Goal: Information Seeking & Learning: Learn about a topic

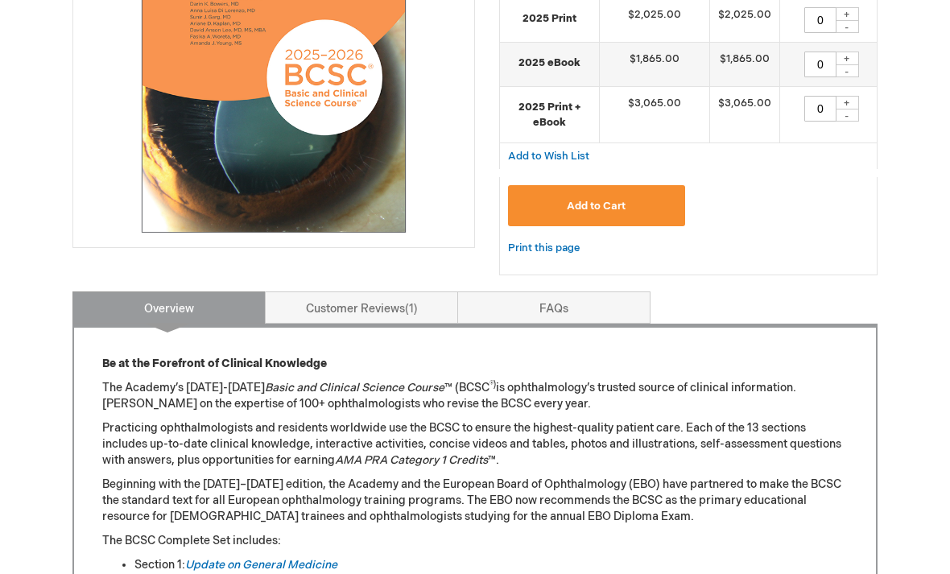
scroll to position [398, 0]
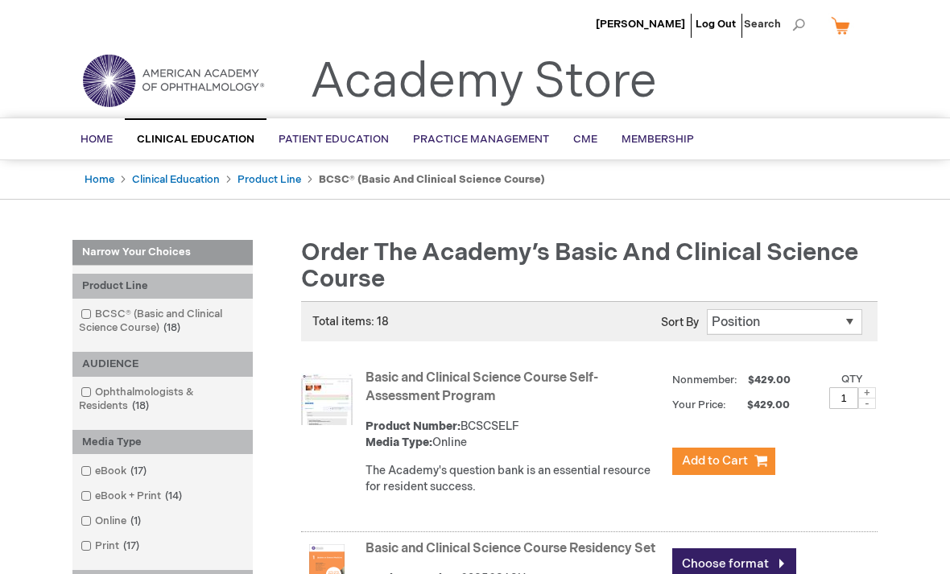
click at [816, 275] on h1 "Order the Academy’s Basic and Clinical Science Course" at bounding box center [583, 266] width 588 height 53
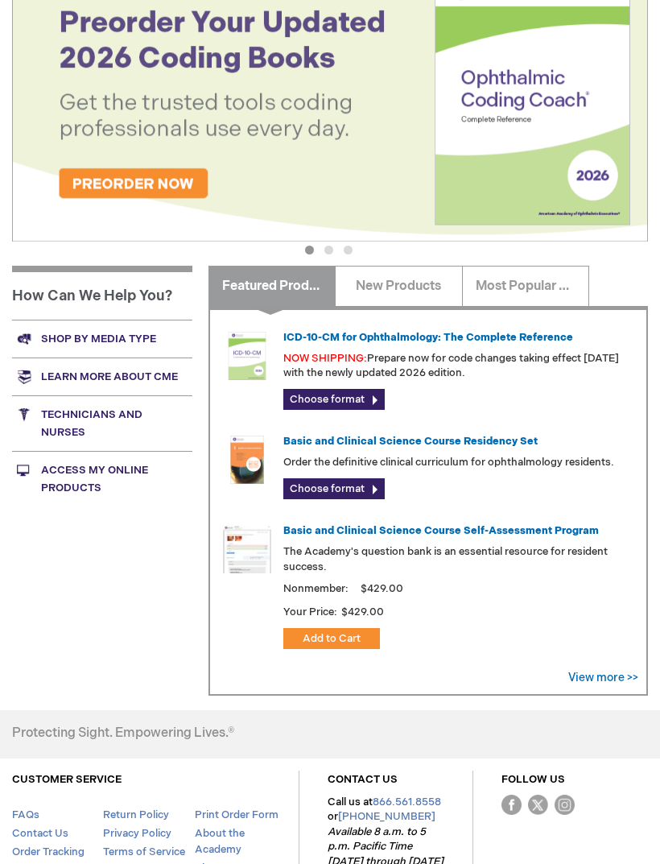
scroll to position [309, 0]
click at [67, 341] on link "Shop by media type" at bounding box center [102, 339] width 180 height 38
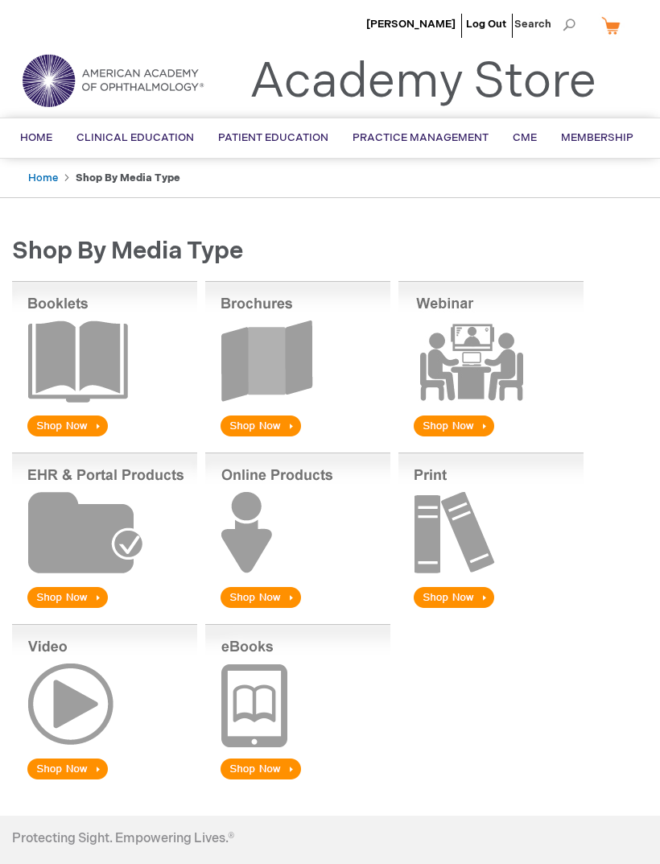
click at [483, 361] on img at bounding box center [490, 360] width 185 height 159
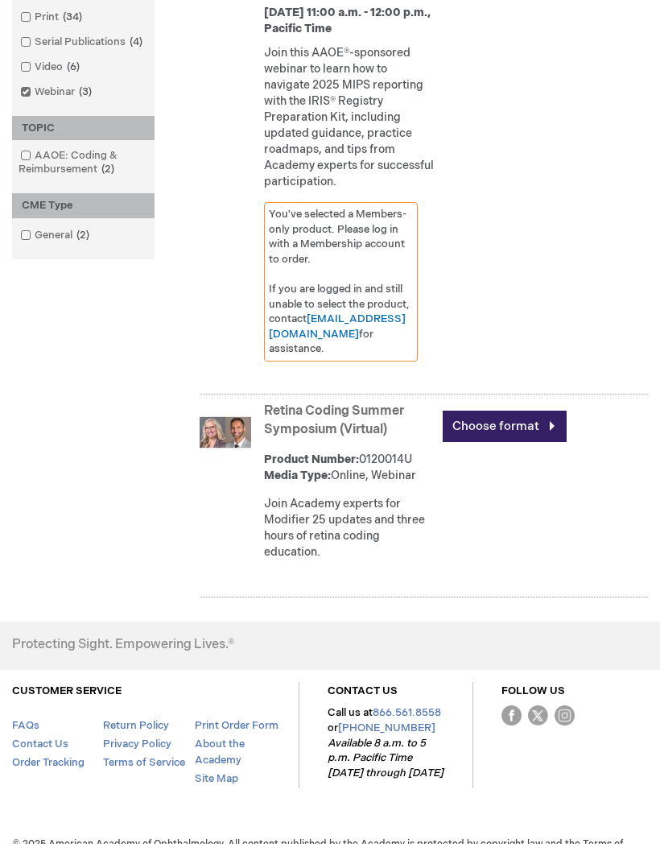
scroll to position [667, 0]
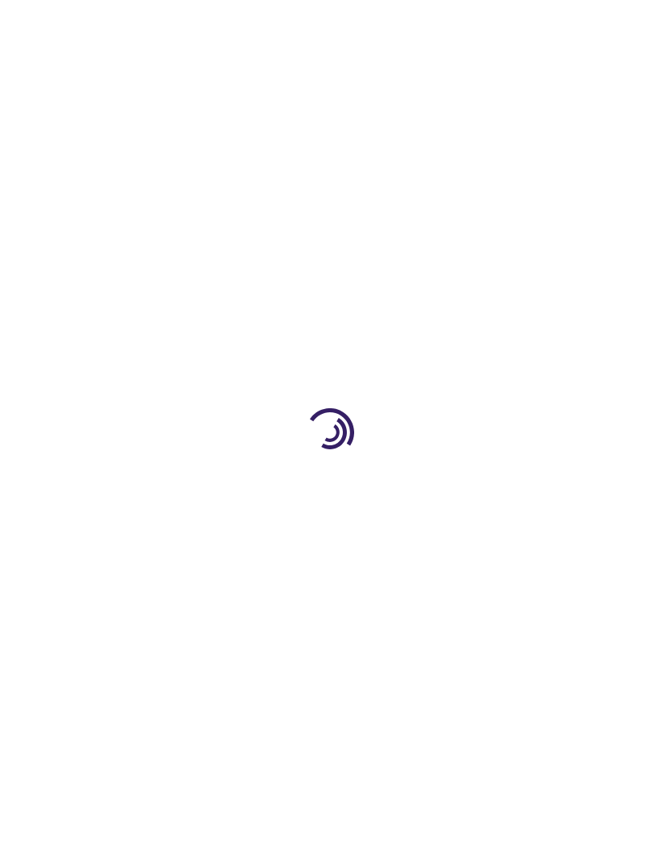
click at [60, 688] on div at bounding box center [330, 432] width 660 height 864
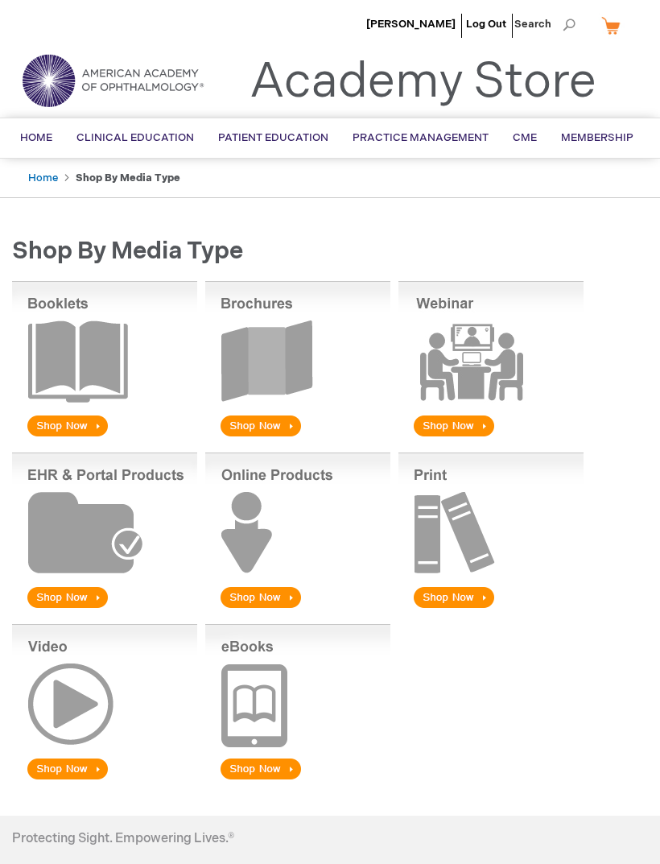
click at [66, 692] on img at bounding box center [104, 703] width 185 height 159
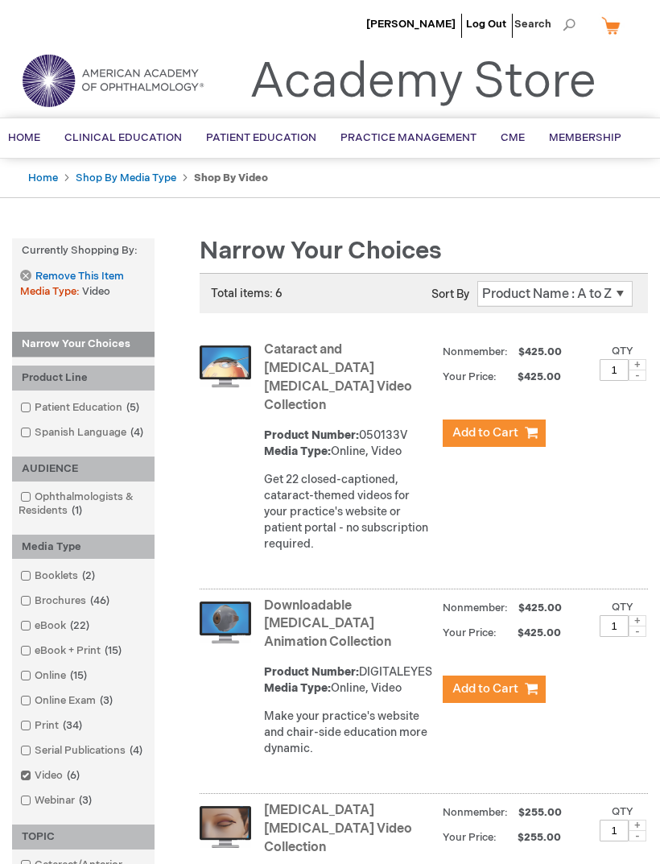
click at [0, 0] on span "Online" at bounding box center [0, 0] width 0 height 0
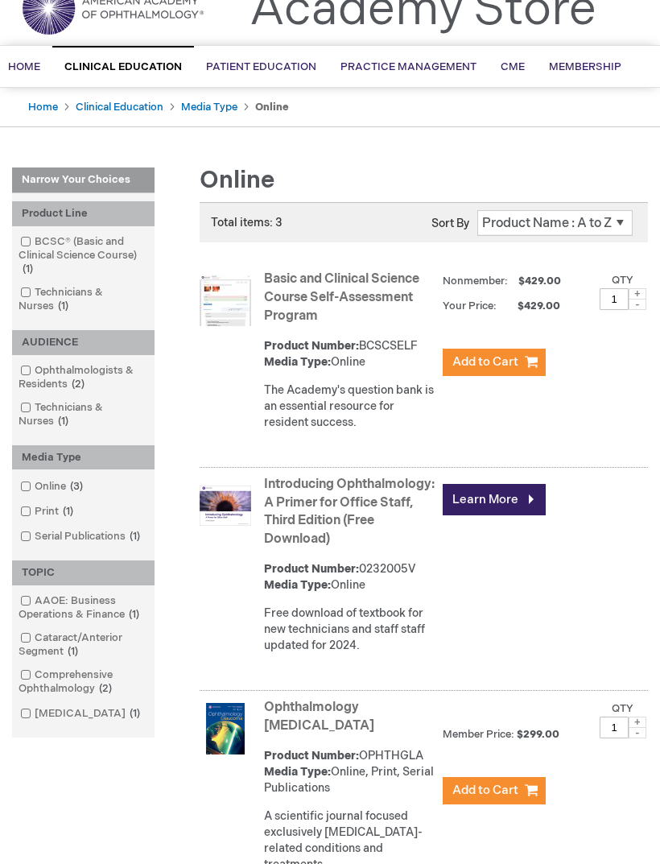
scroll to position [71, 0]
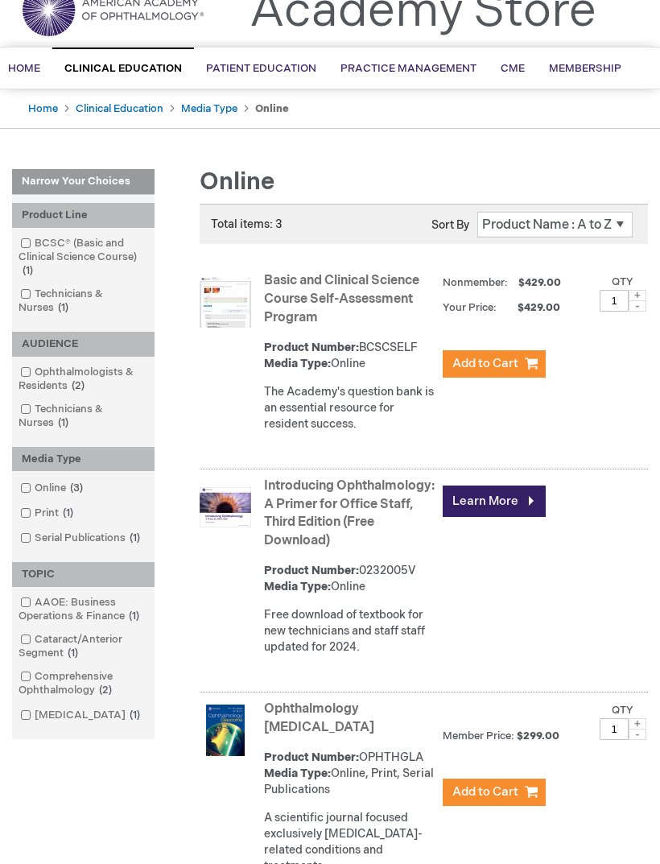
click at [0, 0] on span "Pediatric Ophth/Strabismus" at bounding box center [0, 0] width 0 height 0
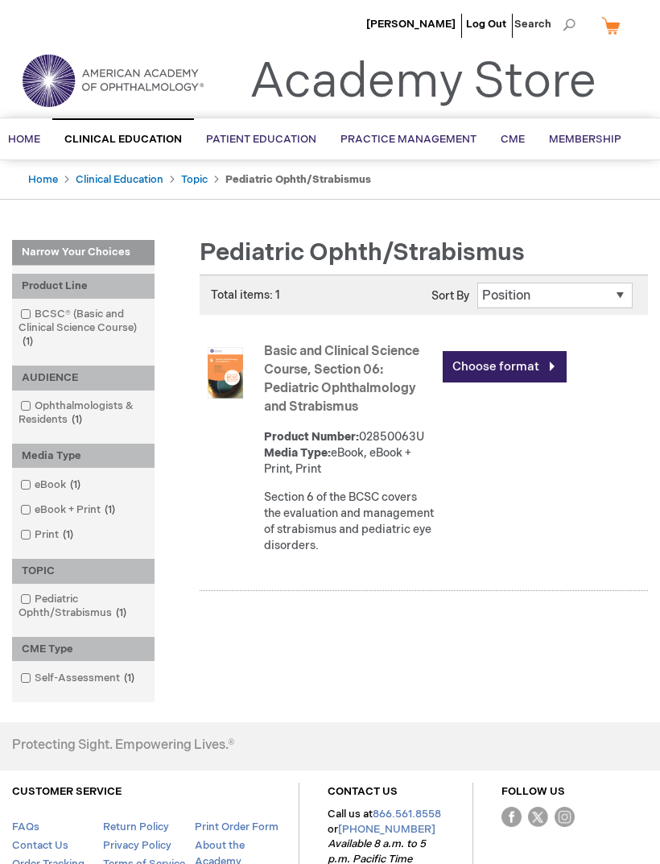
click at [543, 368] on link "Choose format" at bounding box center [505, 366] width 124 height 31
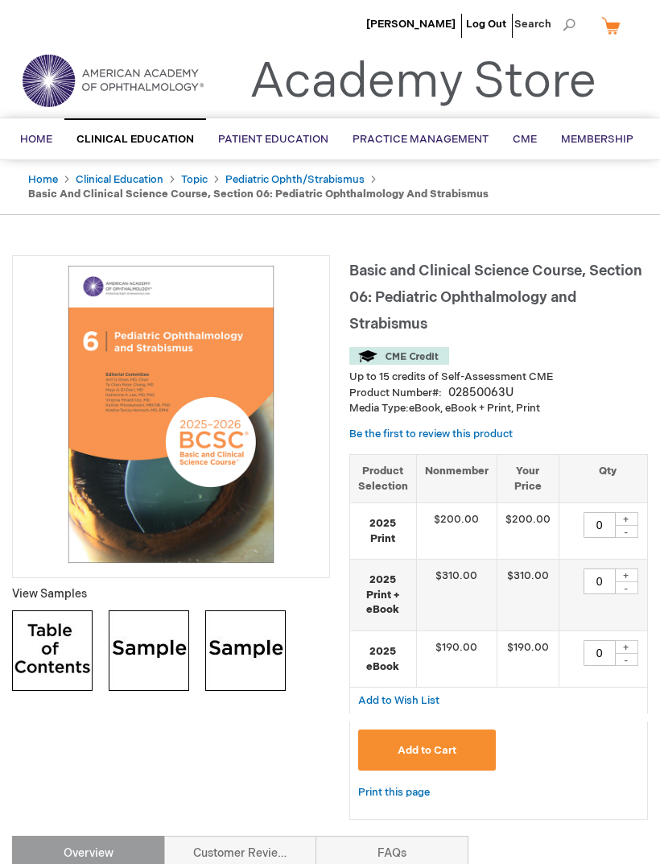
click at [27, 146] on span "Home" at bounding box center [36, 139] width 32 height 13
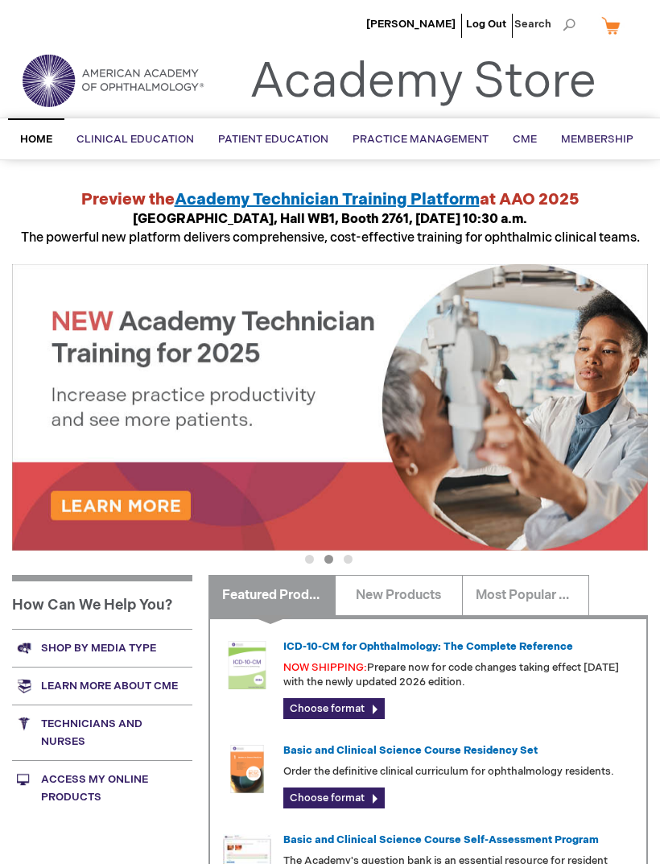
click at [138, 646] on link "Shop by media type" at bounding box center [102, 648] width 180 height 38
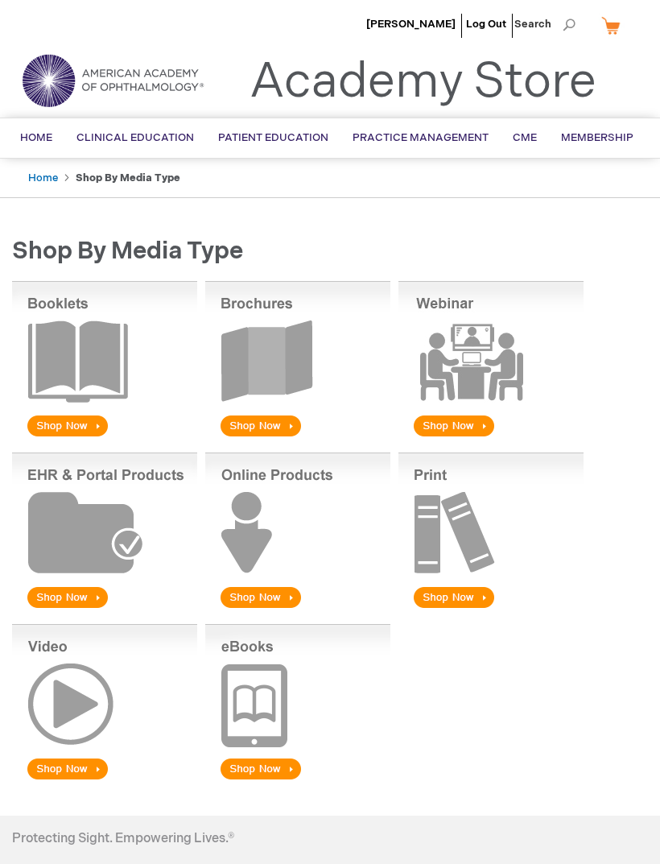
click at [61, 744] on img at bounding box center [104, 703] width 185 height 159
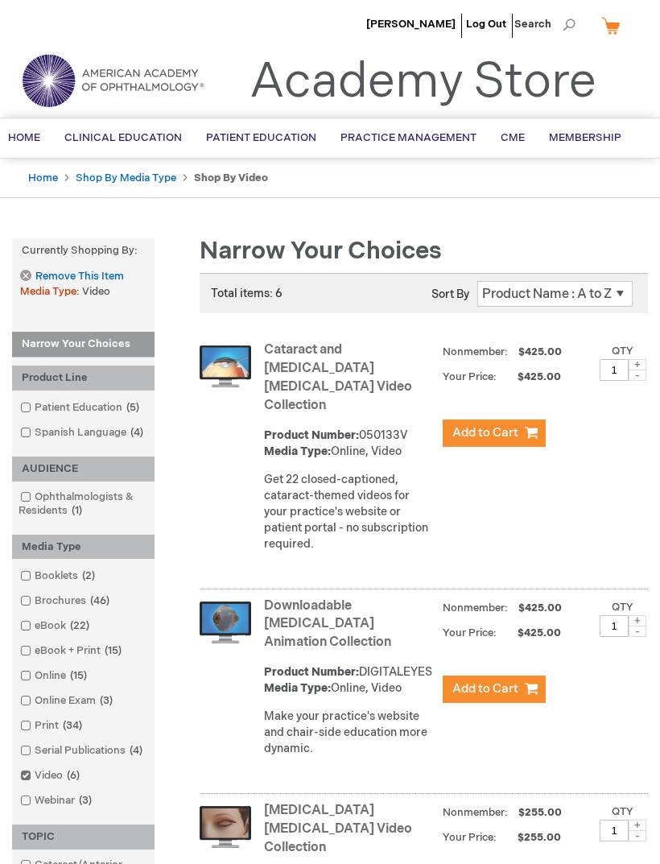
click at [34, 138] on span "Home" at bounding box center [24, 137] width 32 height 13
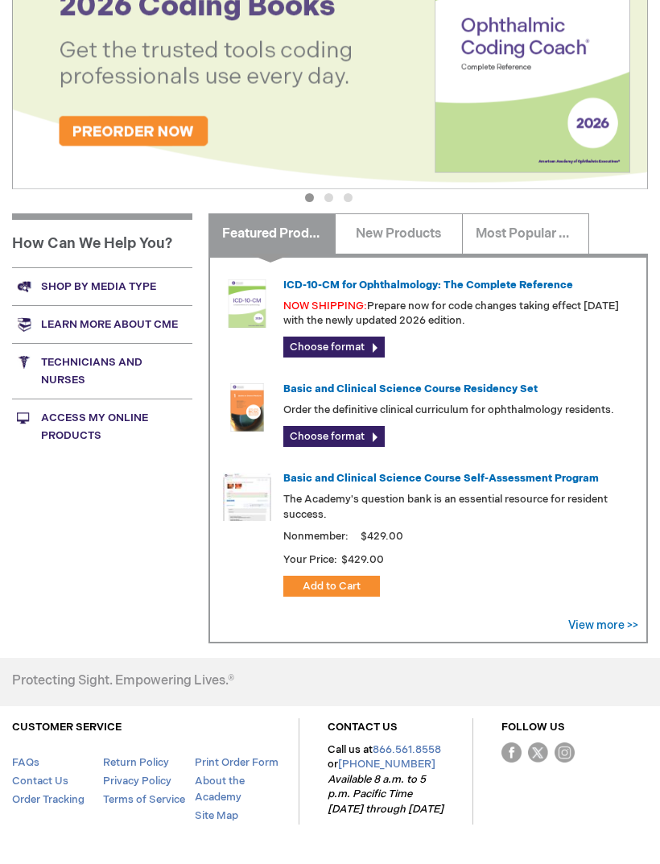
scroll to position [362, 0]
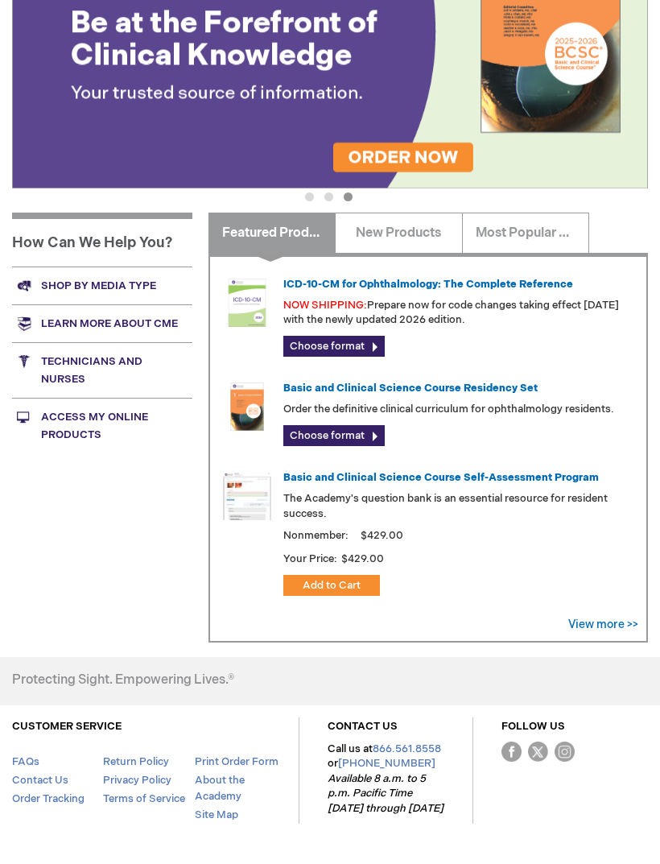
click at [494, 385] on link "Basic and Clinical Science Course Residency Set" at bounding box center [410, 388] width 254 height 13
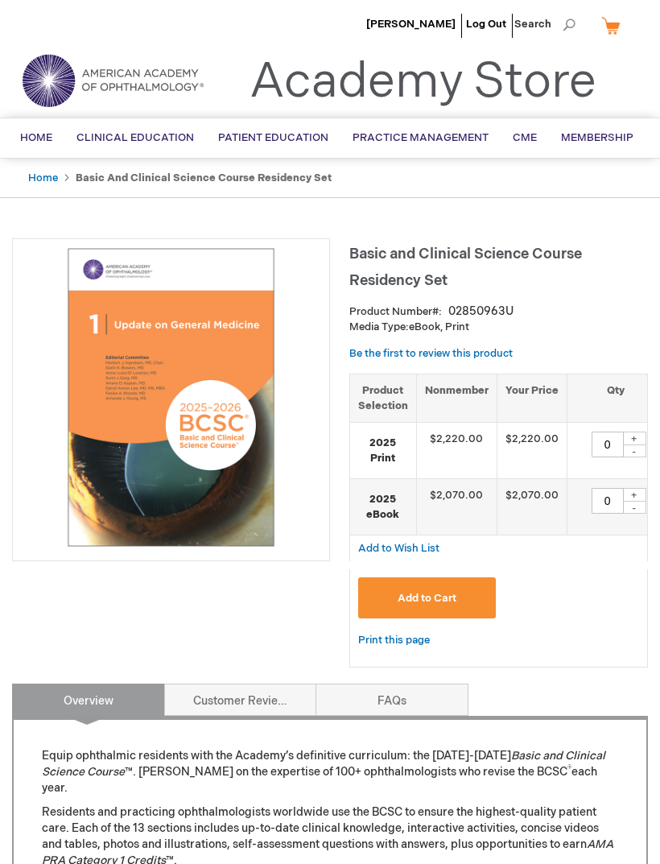
click at [517, 138] on span "CME" at bounding box center [525, 137] width 24 height 13
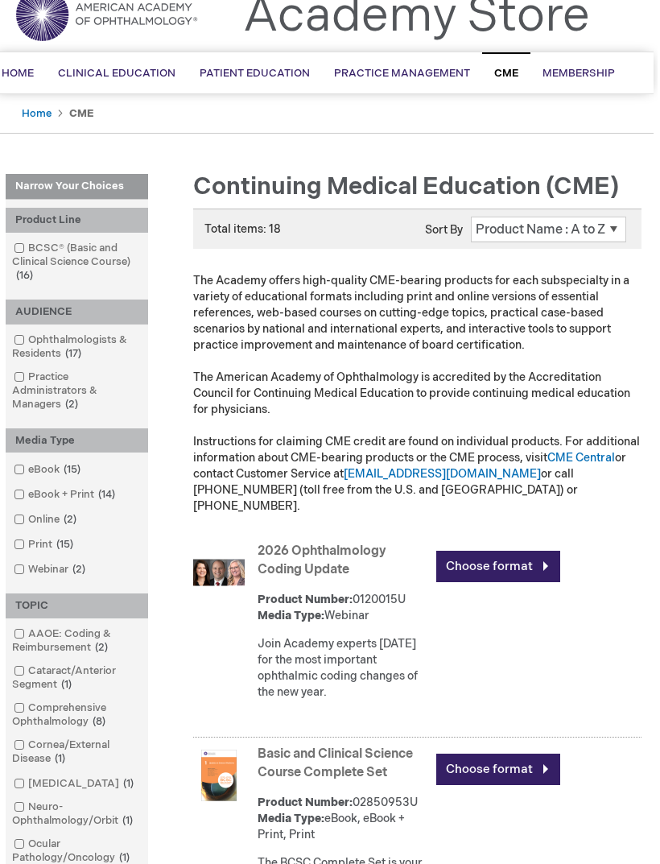
scroll to position [0, 4]
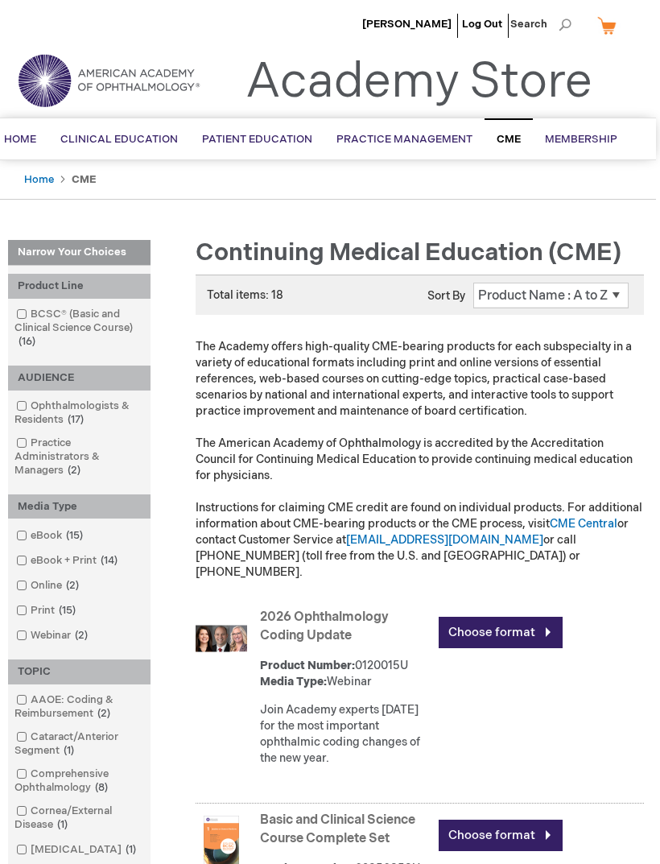
click at [0, 0] on span "Clinical Webinar" at bounding box center [0, 0] width 0 height 0
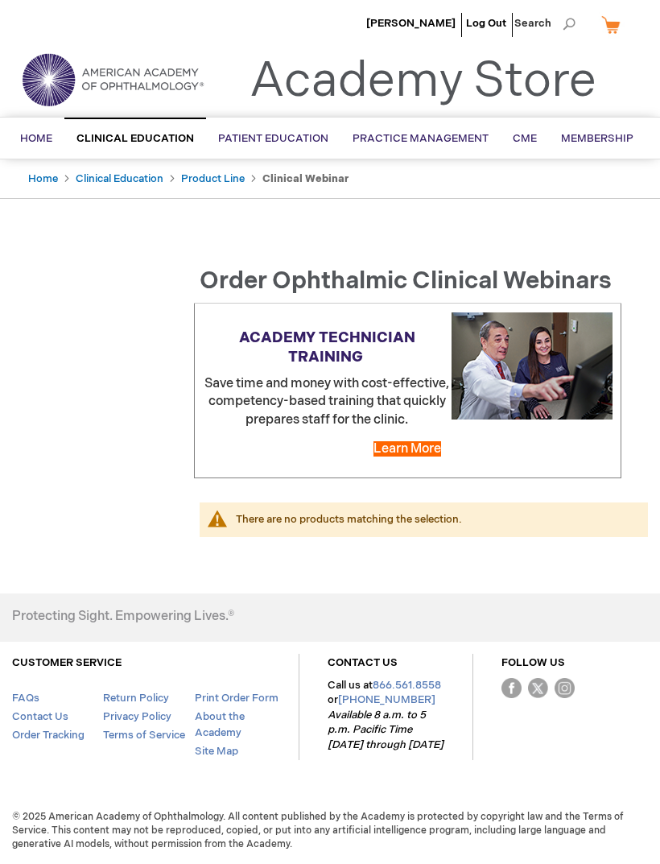
scroll to position [39, 0]
click at [0, 0] on link "Online" at bounding box center [0, 0] width 0 height 0
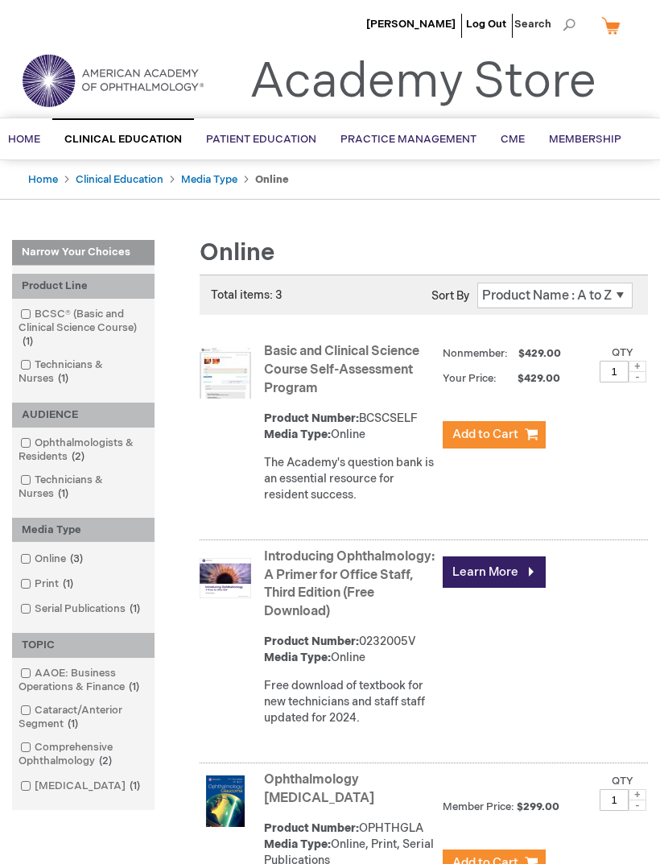
click at [0, 0] on span "Webinar" at bounding box center [0, 0] width 0 height 0
